Goal: Task Accomplishment & Management: Use online tool/utility

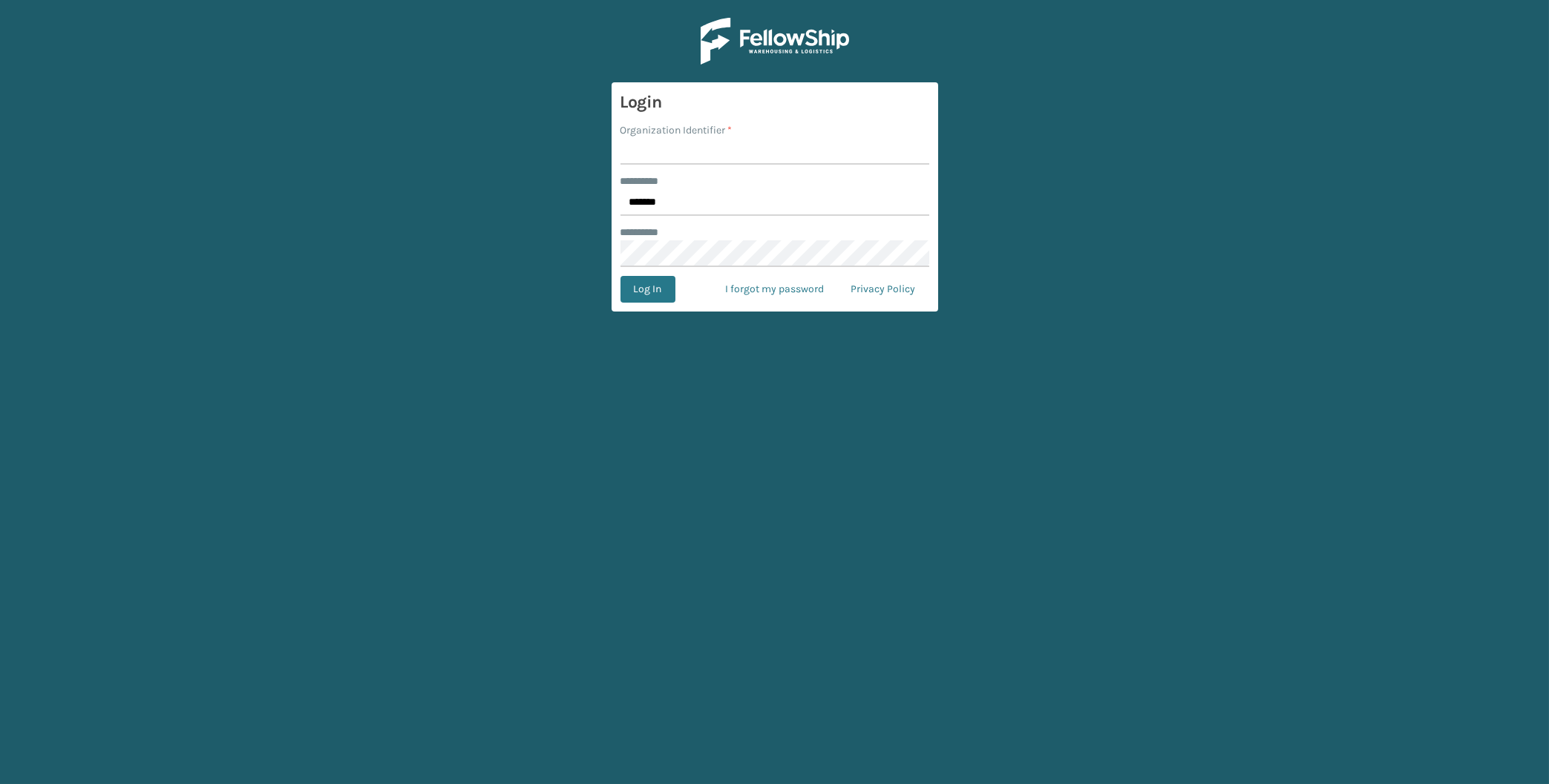
click at [694, 155] on input "Organization Identifier *" at bounding box center [775, 152] width 309 height 27
type input "[PERSON_NAME]"
drag, startPoint x: 626, startPoint y: 304, endPoint x: 649, endPoint y: 281, distance: 32.5
click at [649, 281] on form "Login Organization Identifier * [PERSON_NAME] ******** * ******* ******** * Log…" at bounding box center [775, 197] width 327 height 230
click at [644, 290] on button "Log In" at bounding box center [648, 289] width 55 height 27
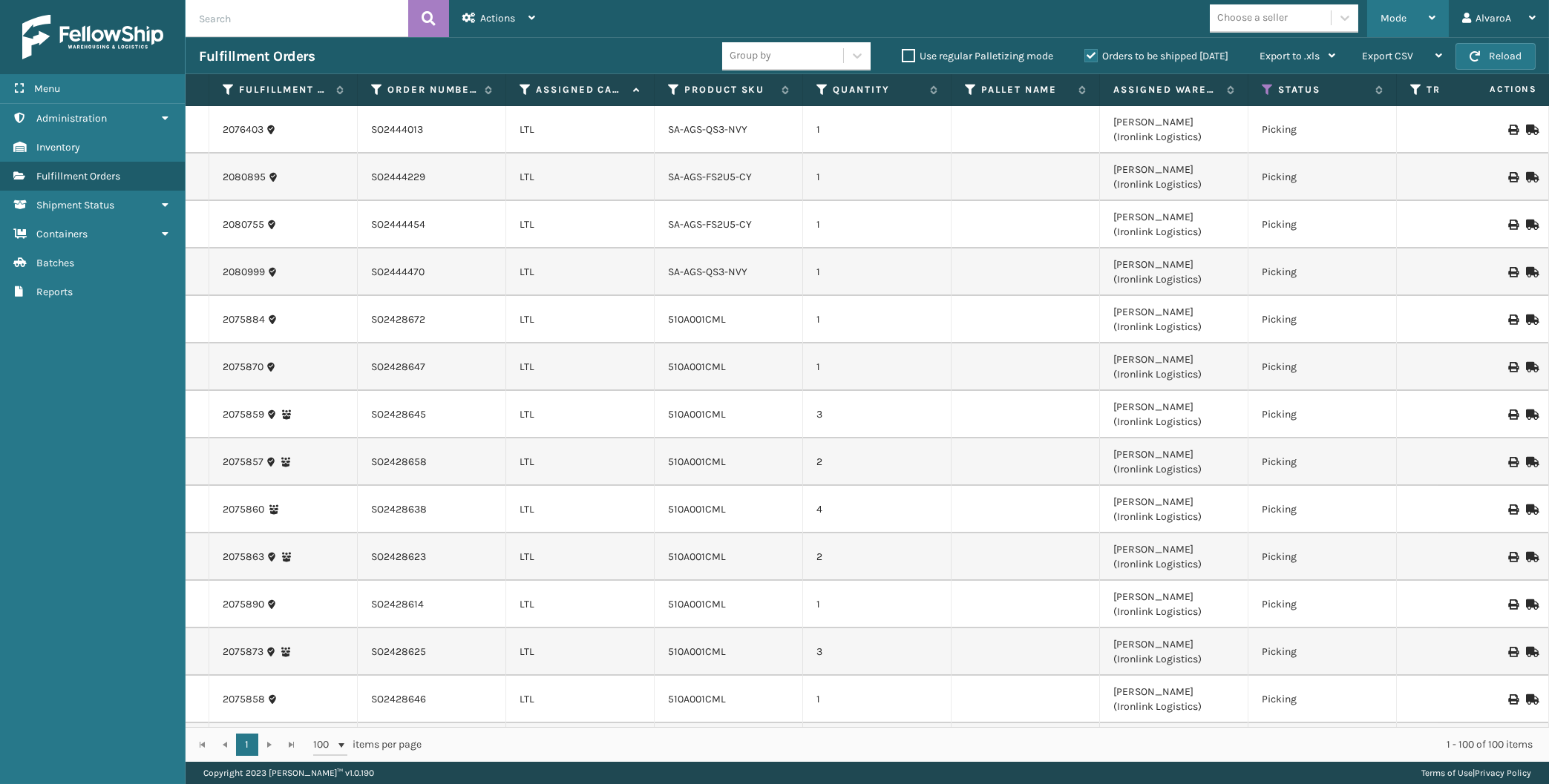
click at [1422, 25] on div "Mode" at bounding box center [1408, 18] width 55 height 37
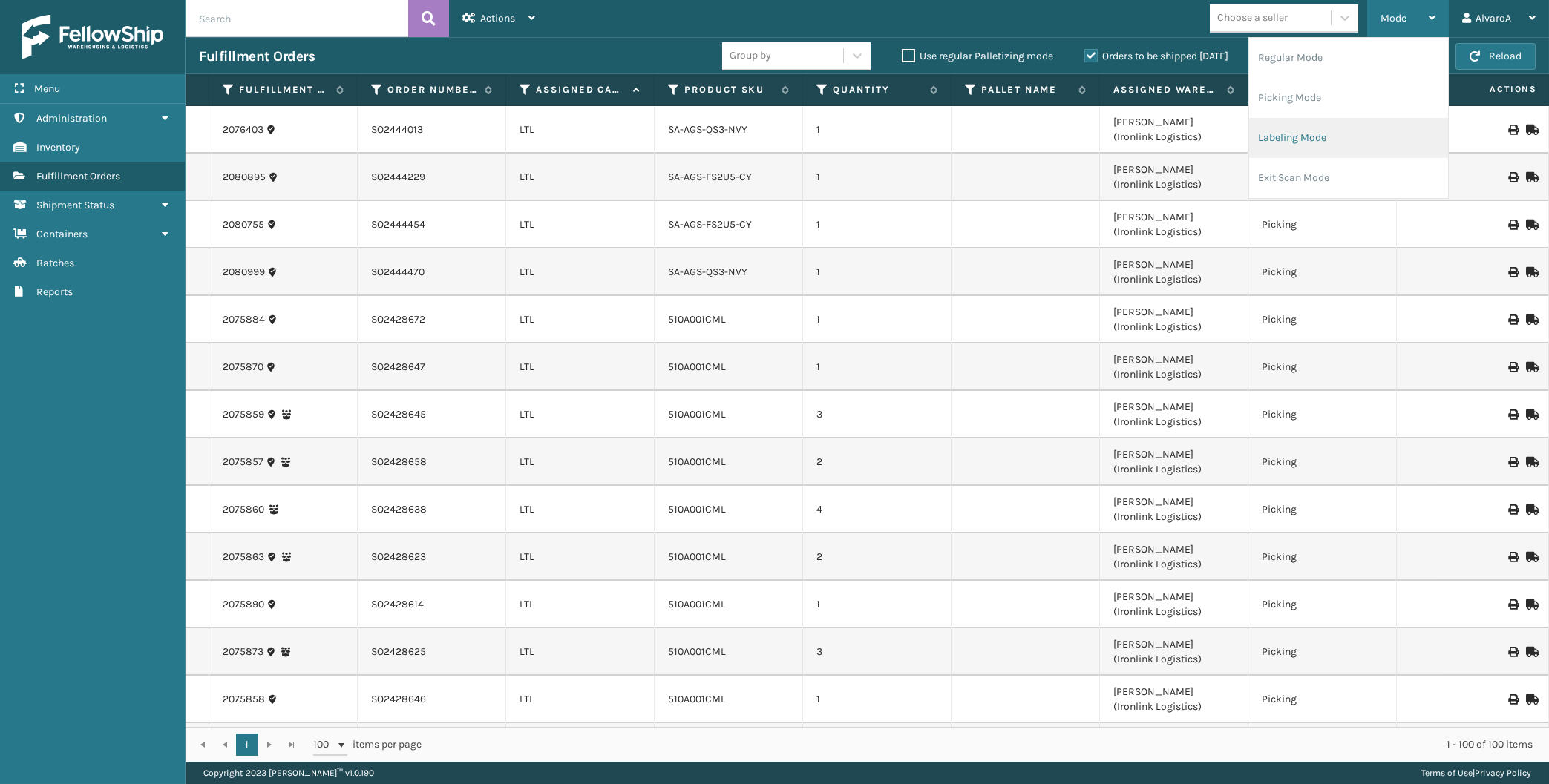
click at [1322, 137] on li "Labeling Mode" at bounding box center [1349, 138] width 199 height 40
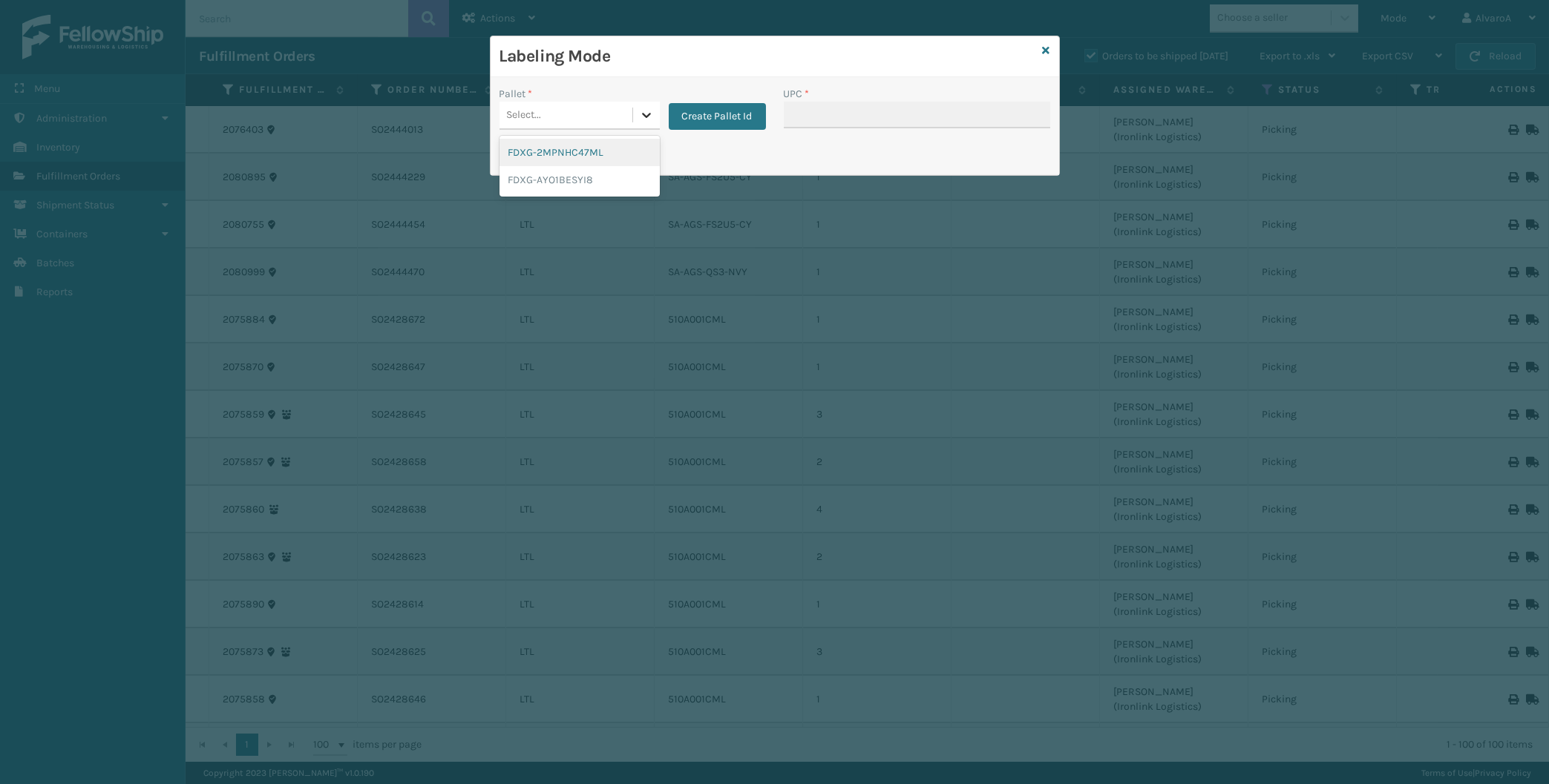
drag, startPoint x: 633, startPoint y: 106, endPoint x: 703, endPoint y: 117, distance: 70.9
click at [636, 106] on div at bounding box center [647, 115] width 27 height 27
click at [735, 116] on button "Create Pallet Id" at bounding box center [718, 117] width 97 height 27
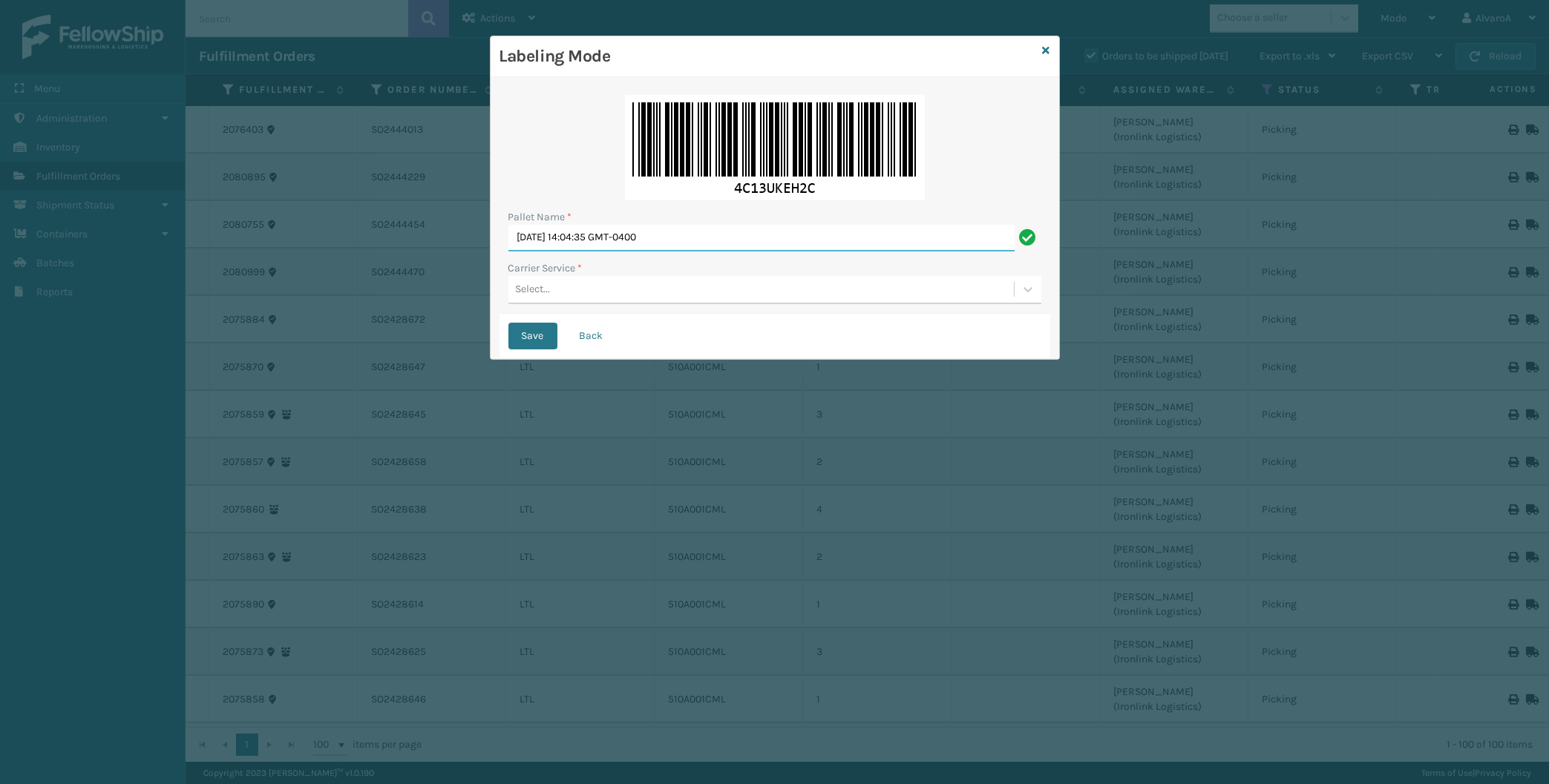
drag, startPoint x: 703, startPoint y: 234, endPoint x: 98, endPoint y: 365, distance: 619.0
click at [509, 252] on input "[DATE] 14:04:35 GMT-0400" at bounding box center [761, 238] width 506 height 27
type input "LPN 508554"
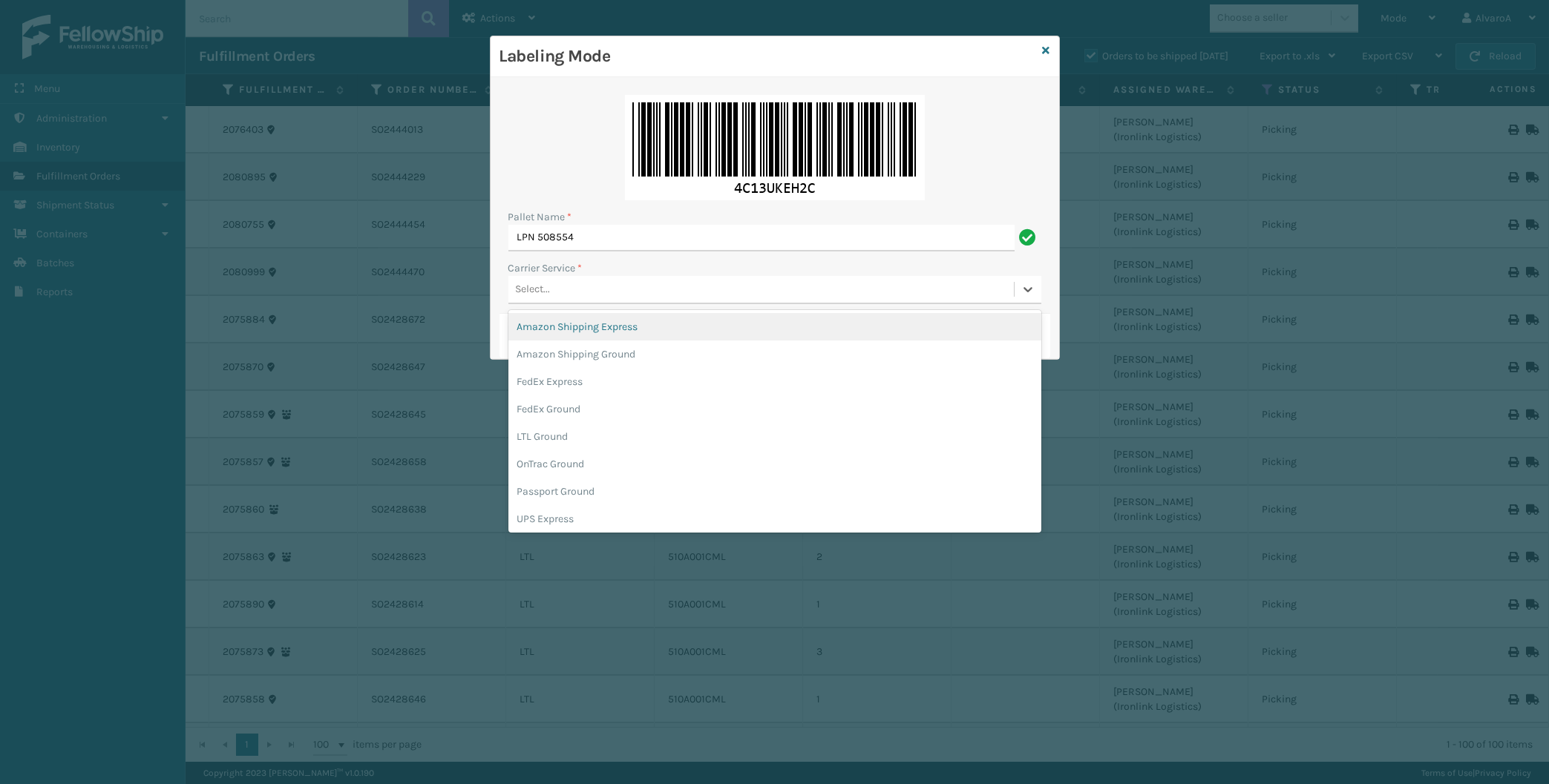
click at [528, 300] on div "Select..." at bounding box center [761, 289] width 505 height 25
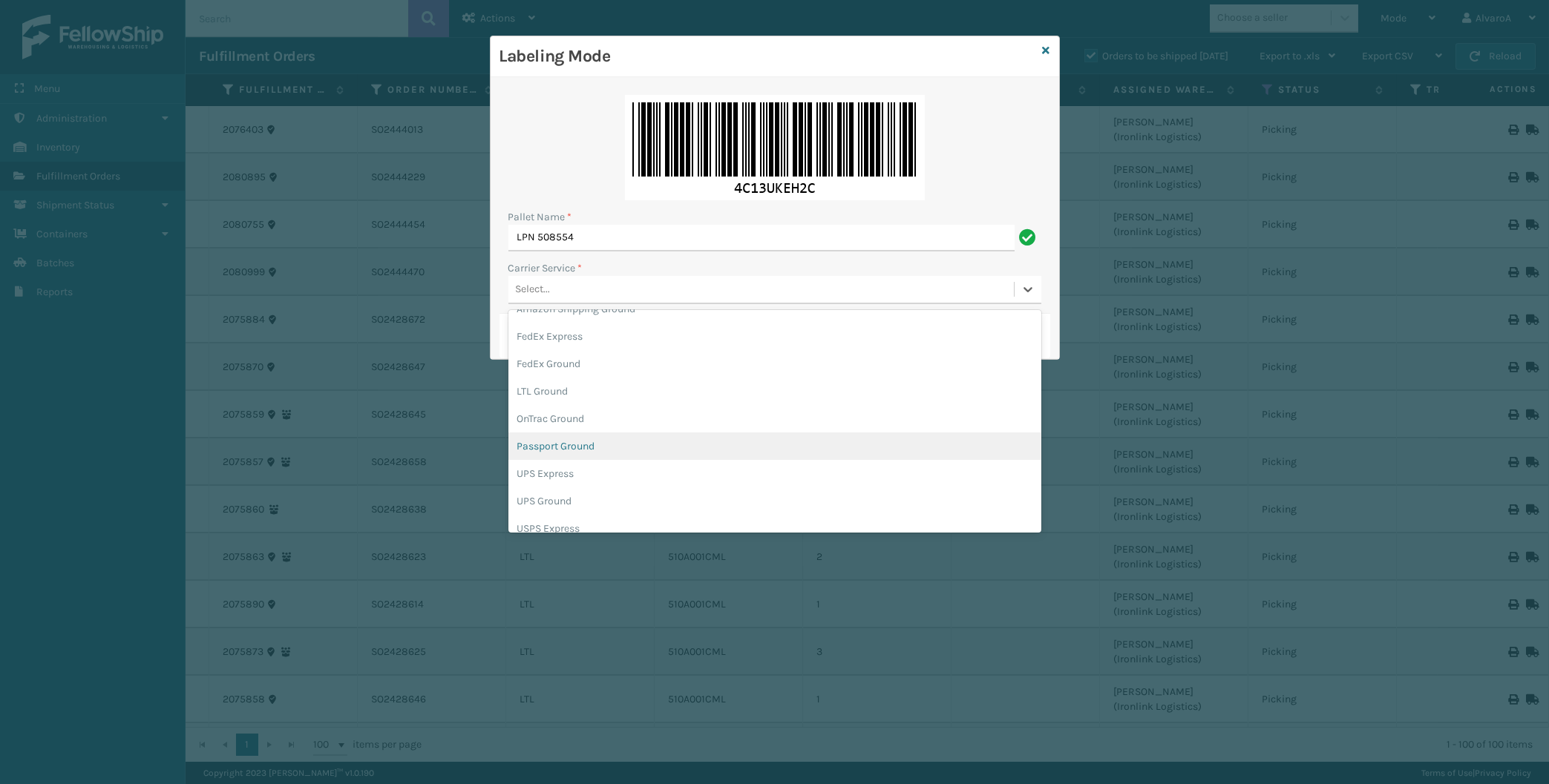
scroll to position [69, 0]
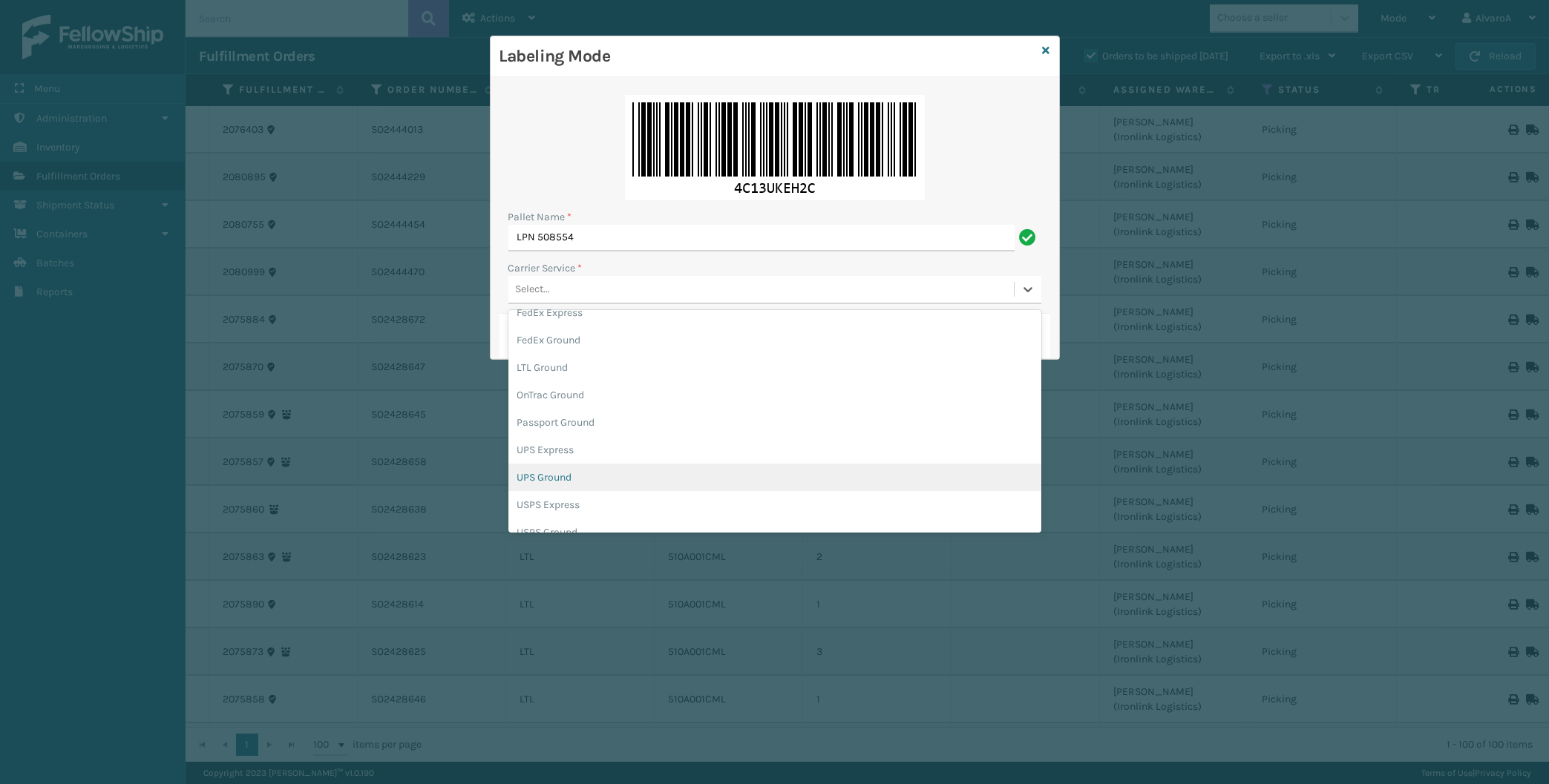
click at [574, 475] on div "UPS Ground" at bounding box center [775, 477] width 533 height 28
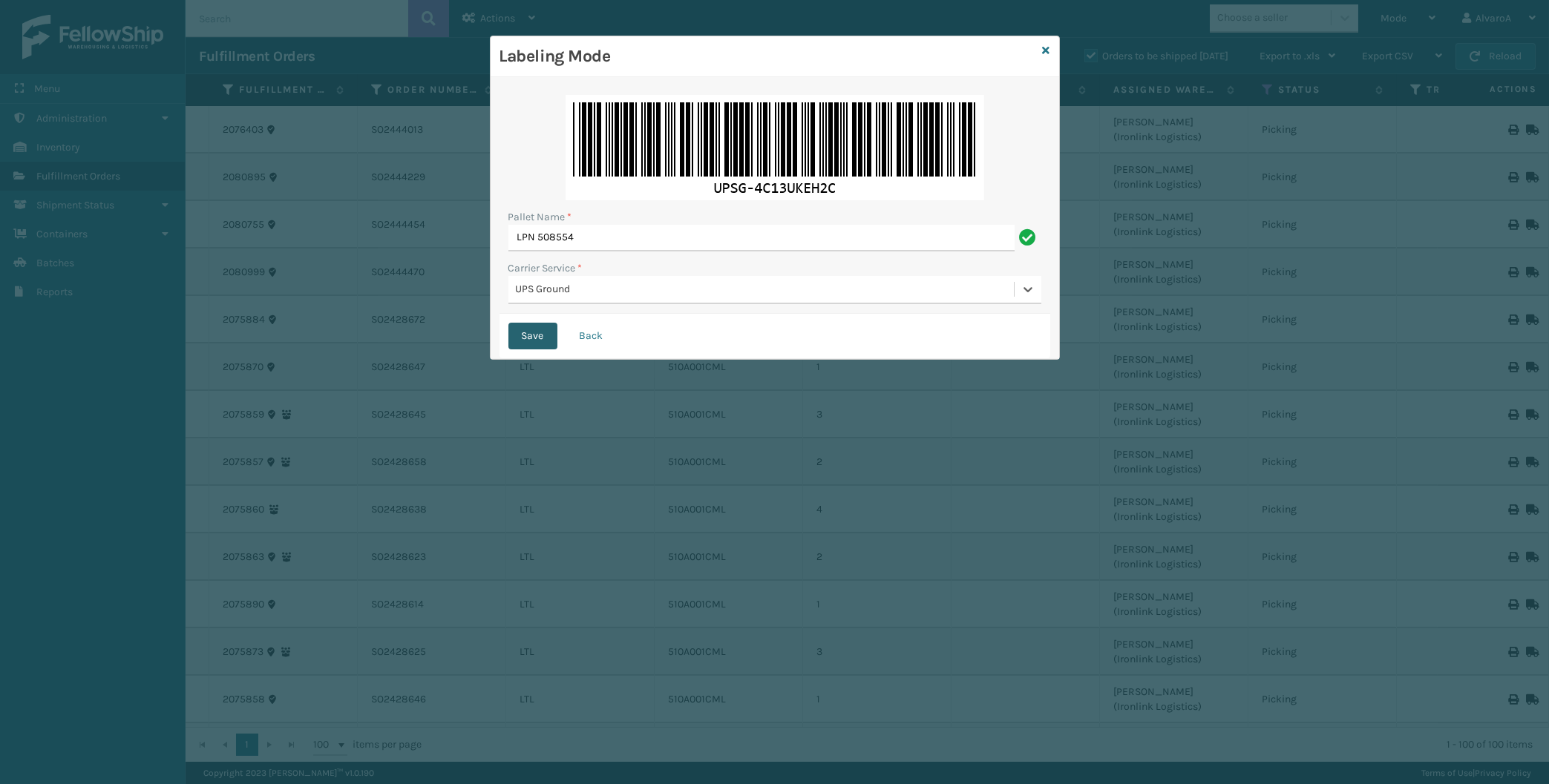
click at [517, 334] on button "Save" at bounding box center [533, 336] width 49 height 27
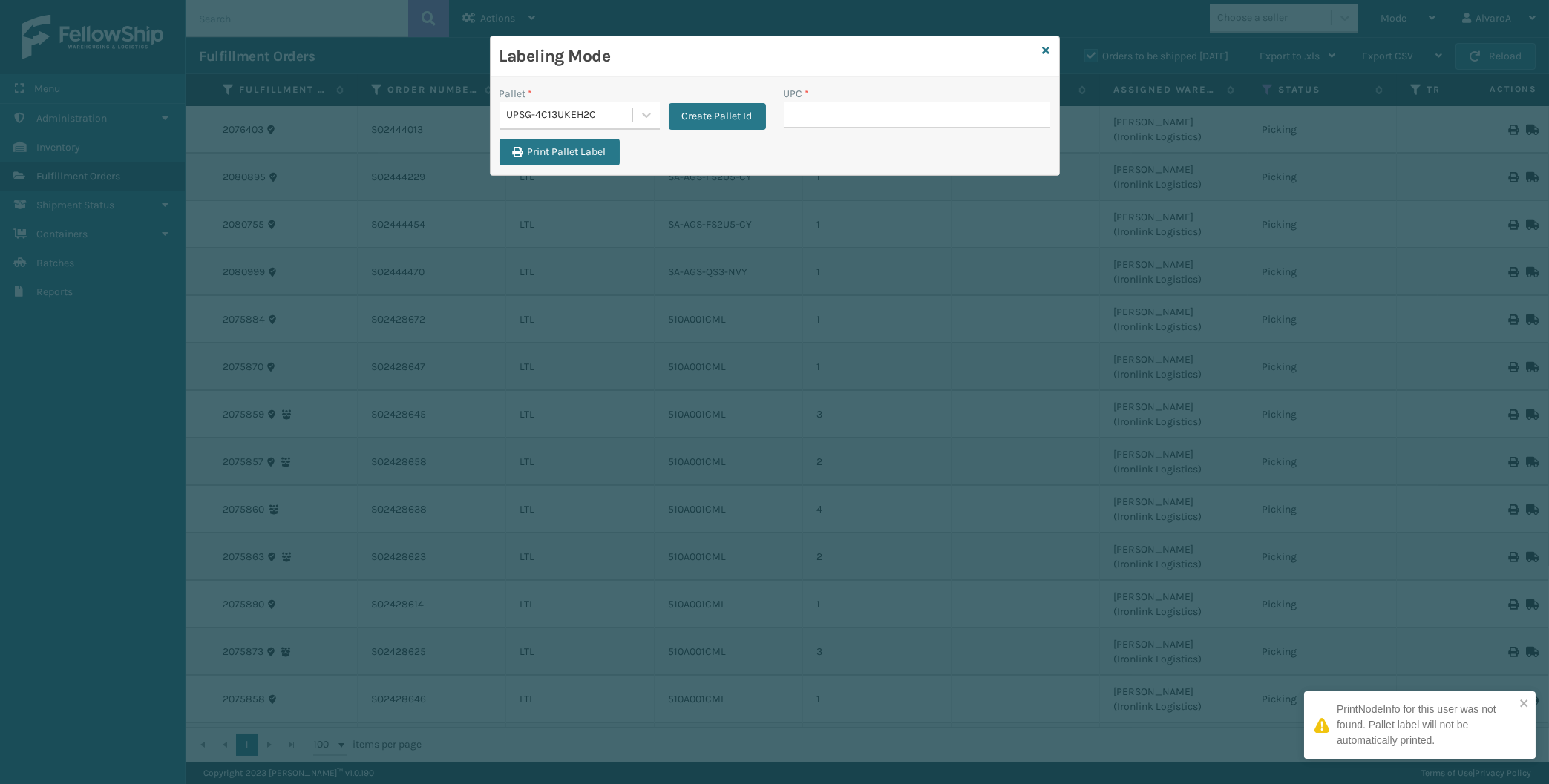
click at [804, 116] on input "UPC *" at bounding box center [916, 115] width 266 height 27
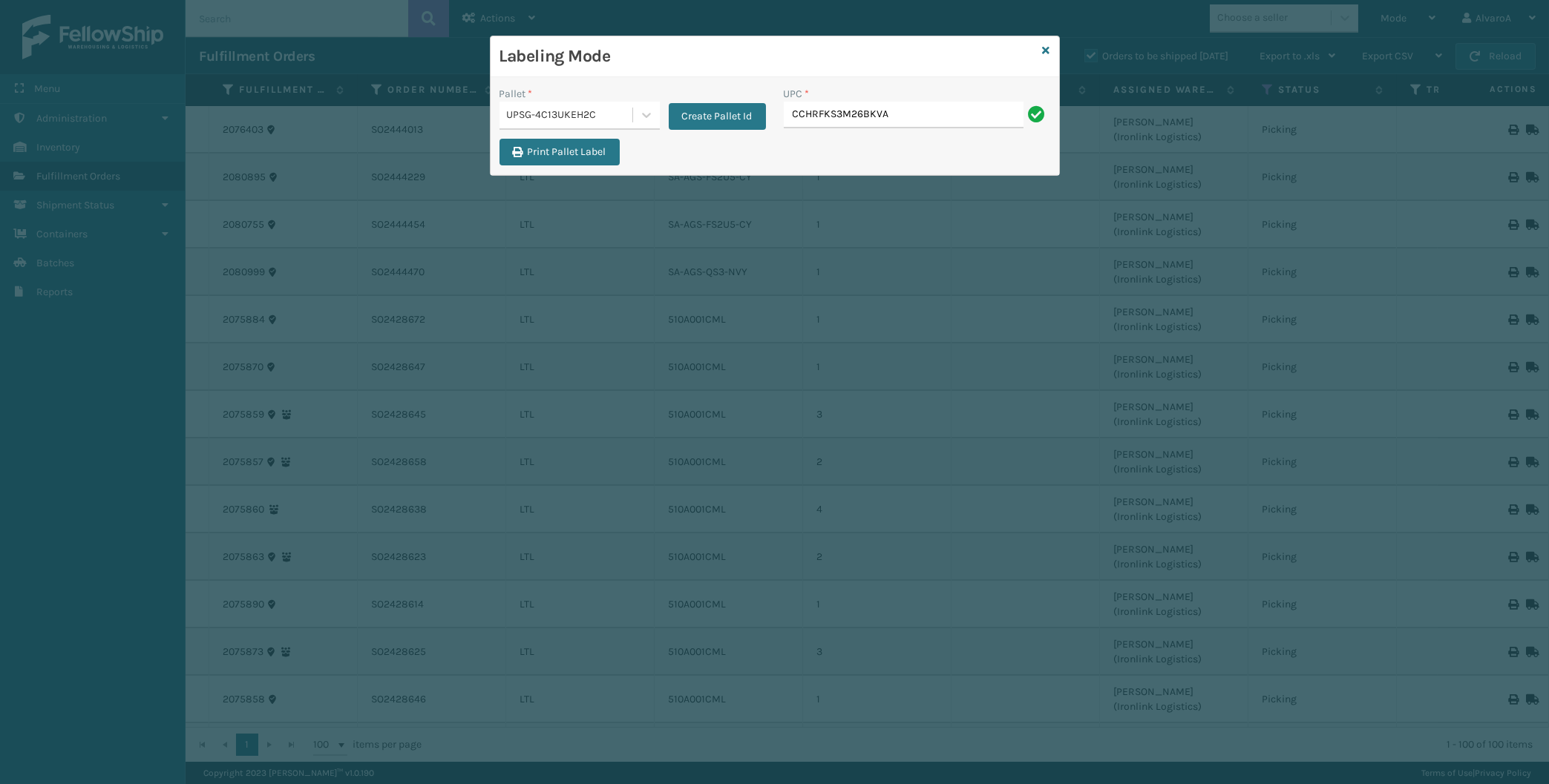
type input "CCHRFKS3M26BKVA"
click at [1049, 50] on icon at bounding box center [1046, 50] width 7 height 10
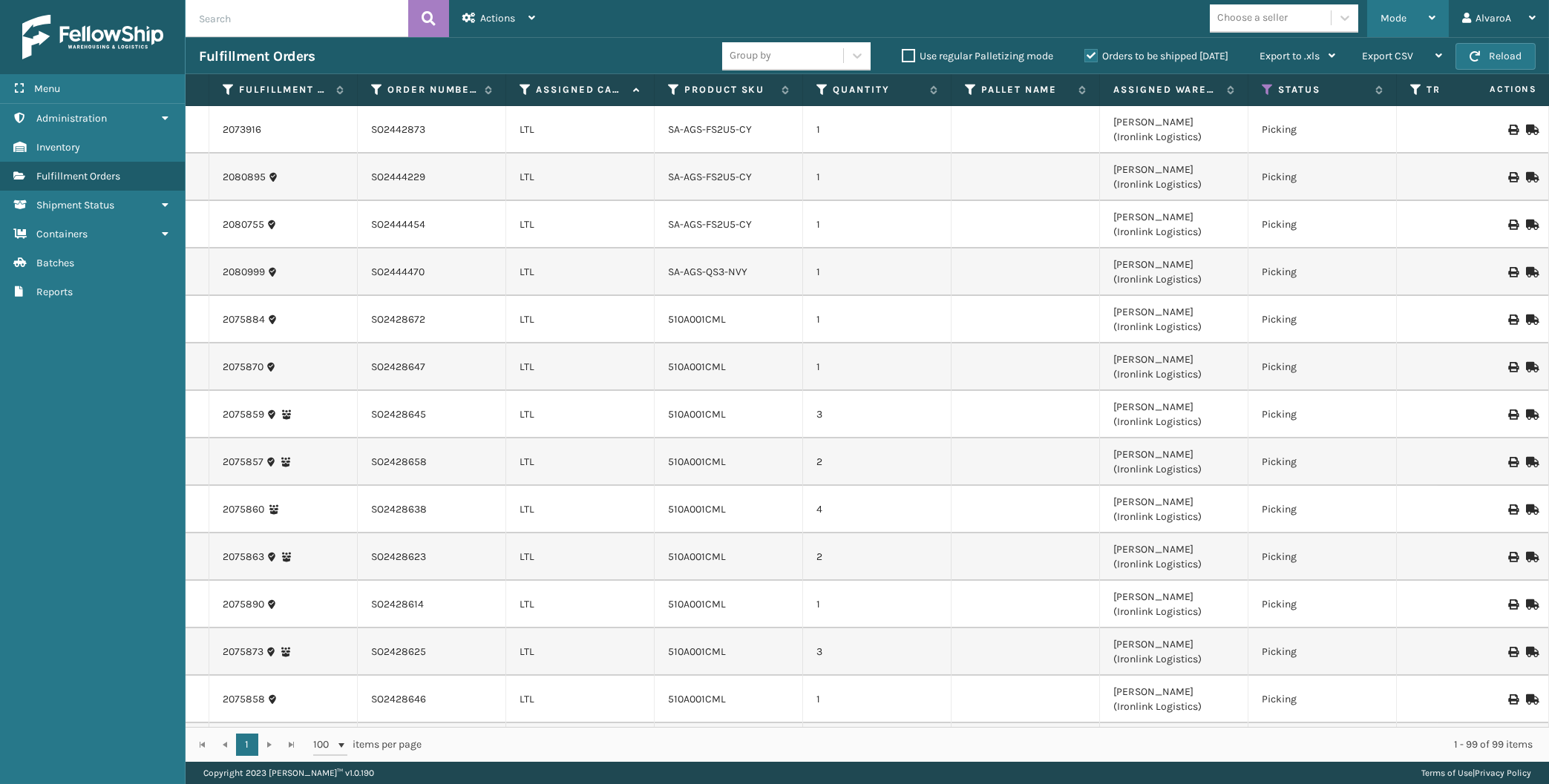
click at [1390, 12] on div "Mode" at bounding box center [1408, 18] width 55 height 37
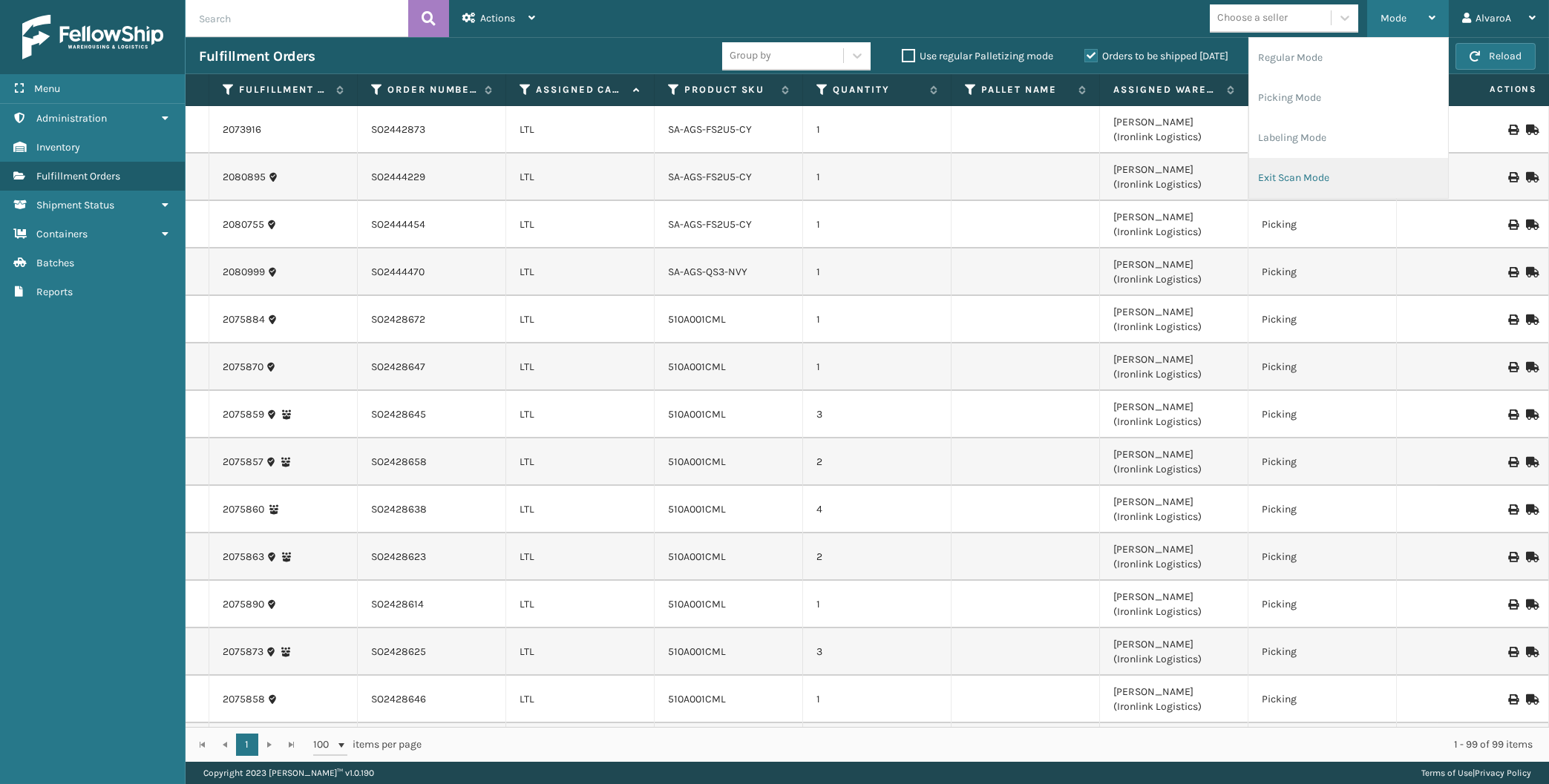
click at [1260, 187] on li "Exit Scan Mode" at bounding box center [1349, 178] width 199 height 40
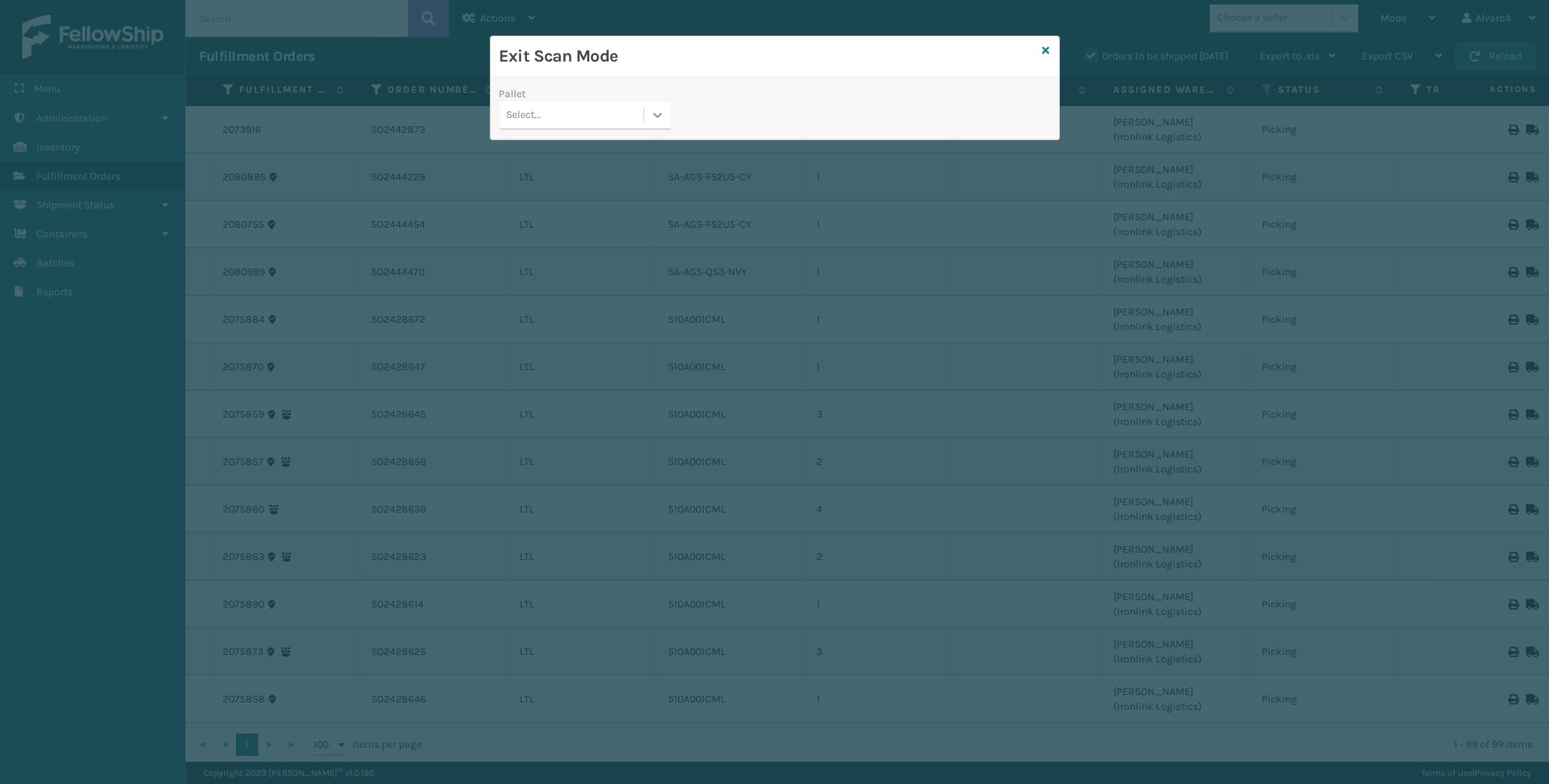
click at [658, 111] on icon at bounding box center [657, 114] width 15 height 15
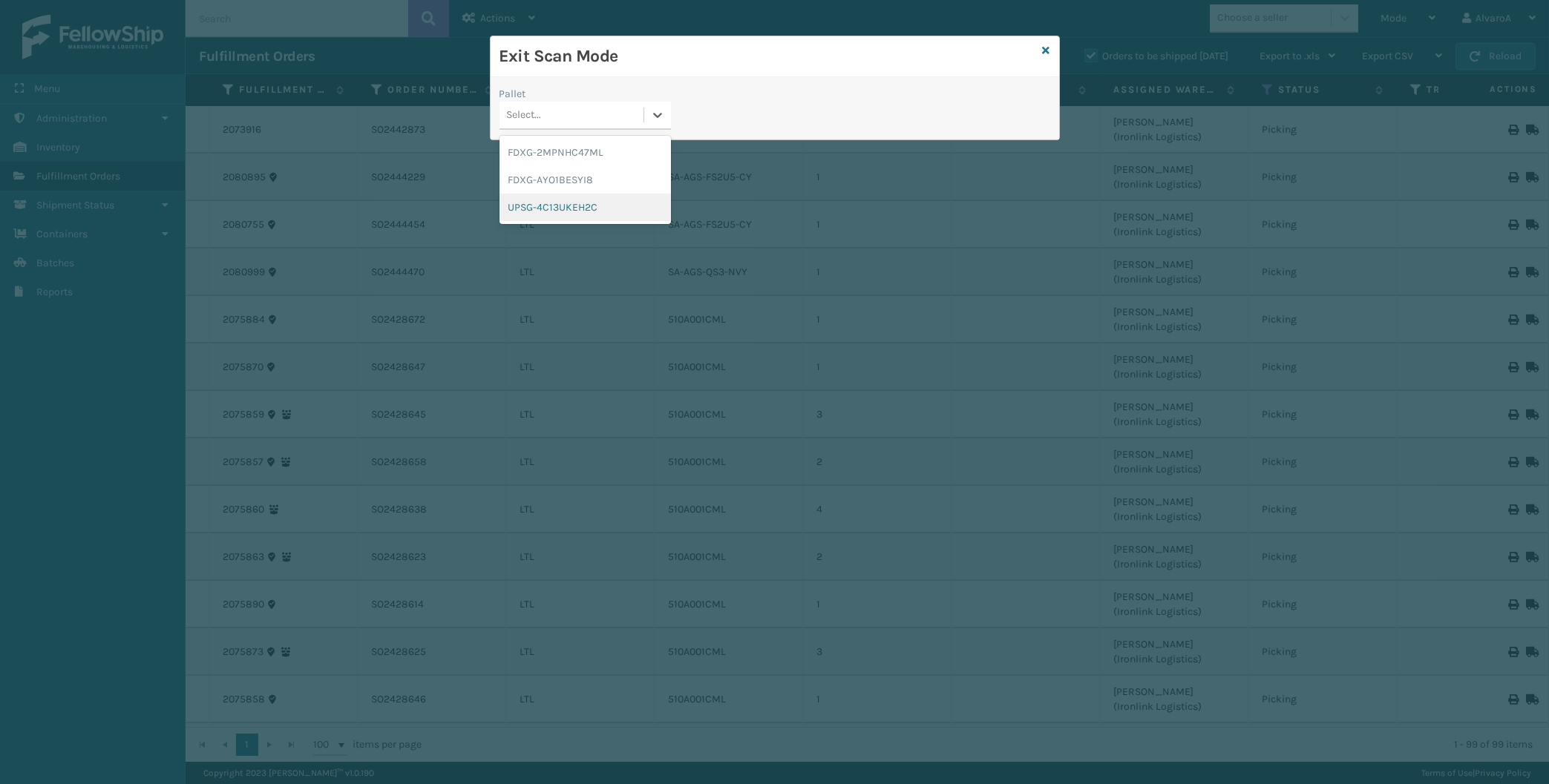
click at [585, 219] on div "UPSG-4C13UKEH2C" at bounding box center [586, 207] width 172 height 28
